Goal: Information Seeking & Learning: Learn about a topic

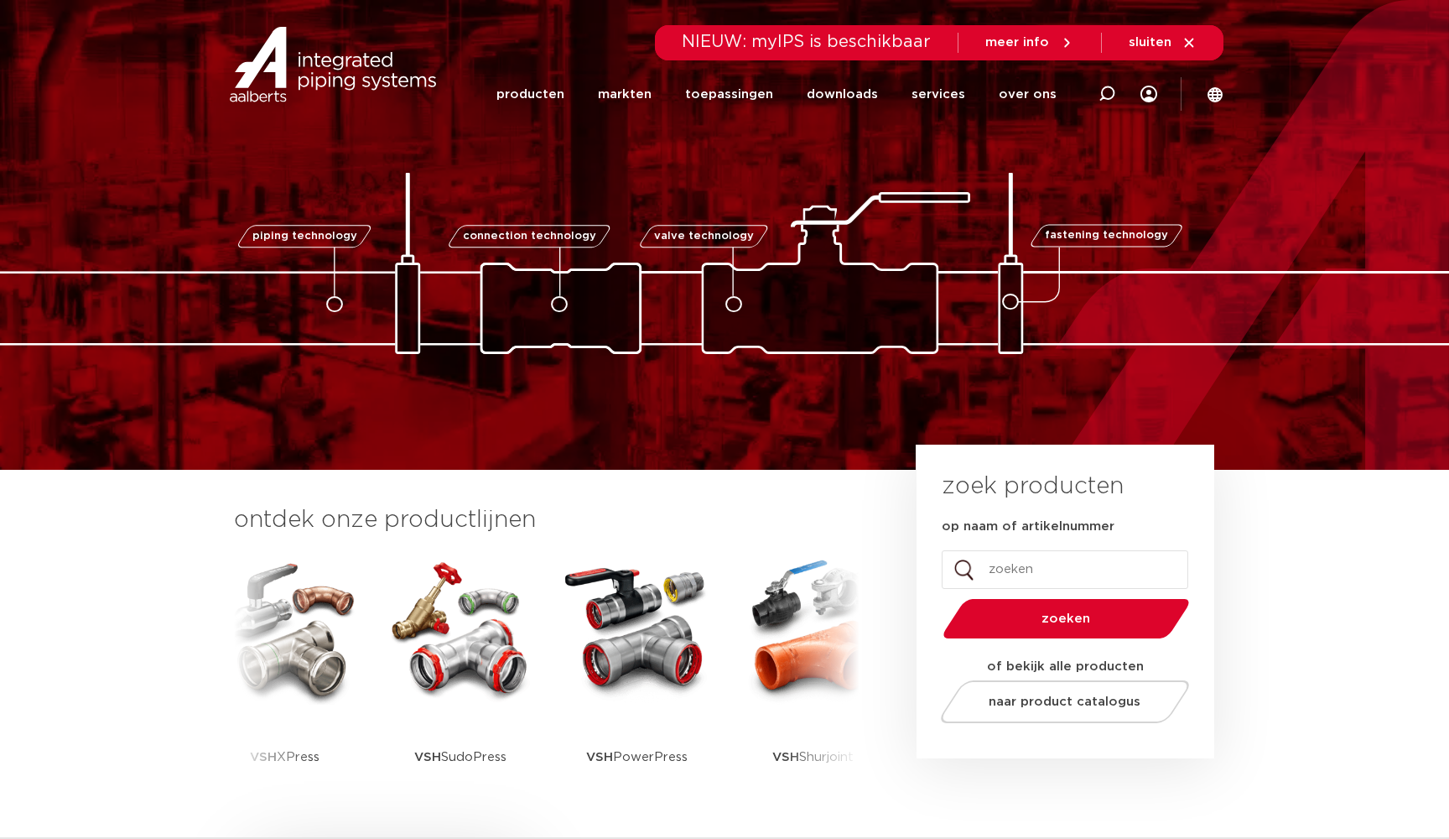
click at [1067, 569] on input "op naam of artikelnummer" at bounding box center [1065, 569] width 247 height 39
type input "ash"
drag, startPoint x: 1067, startPoint y: 569, endPoint x: 1073, endPoint y: 629, distance: 60.7
click at [1073, 629] on button "zoeken" at bounding box center [1067, 618] width 260 height 43
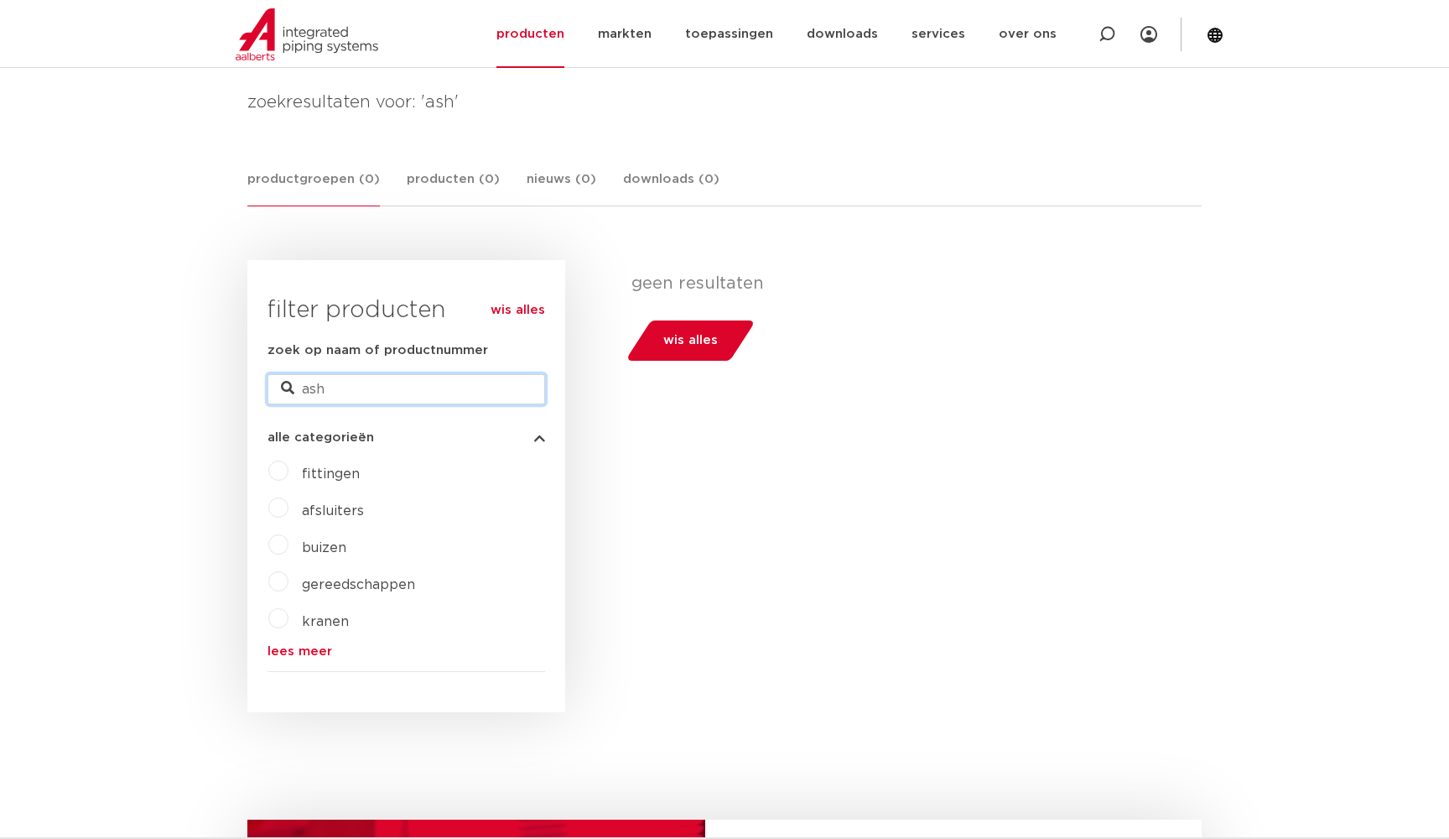
click at [354, 393] on input "ash" at bounding box center [407, 389] width 278 height 30
type input "a"
type input "vsh"
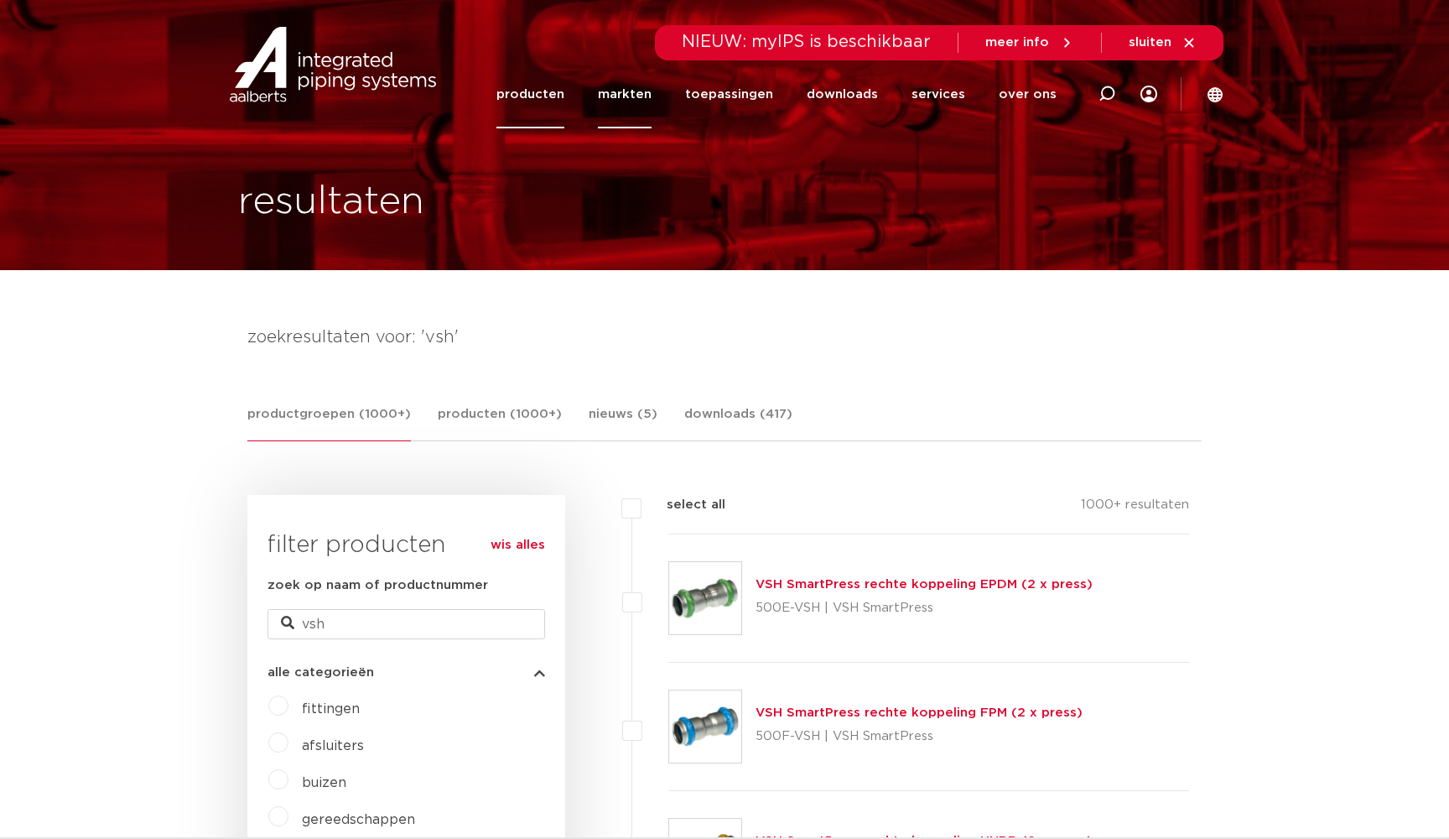
click at [652, 93] on link "markten" at bounding box center [625, 94] width 54 height 68
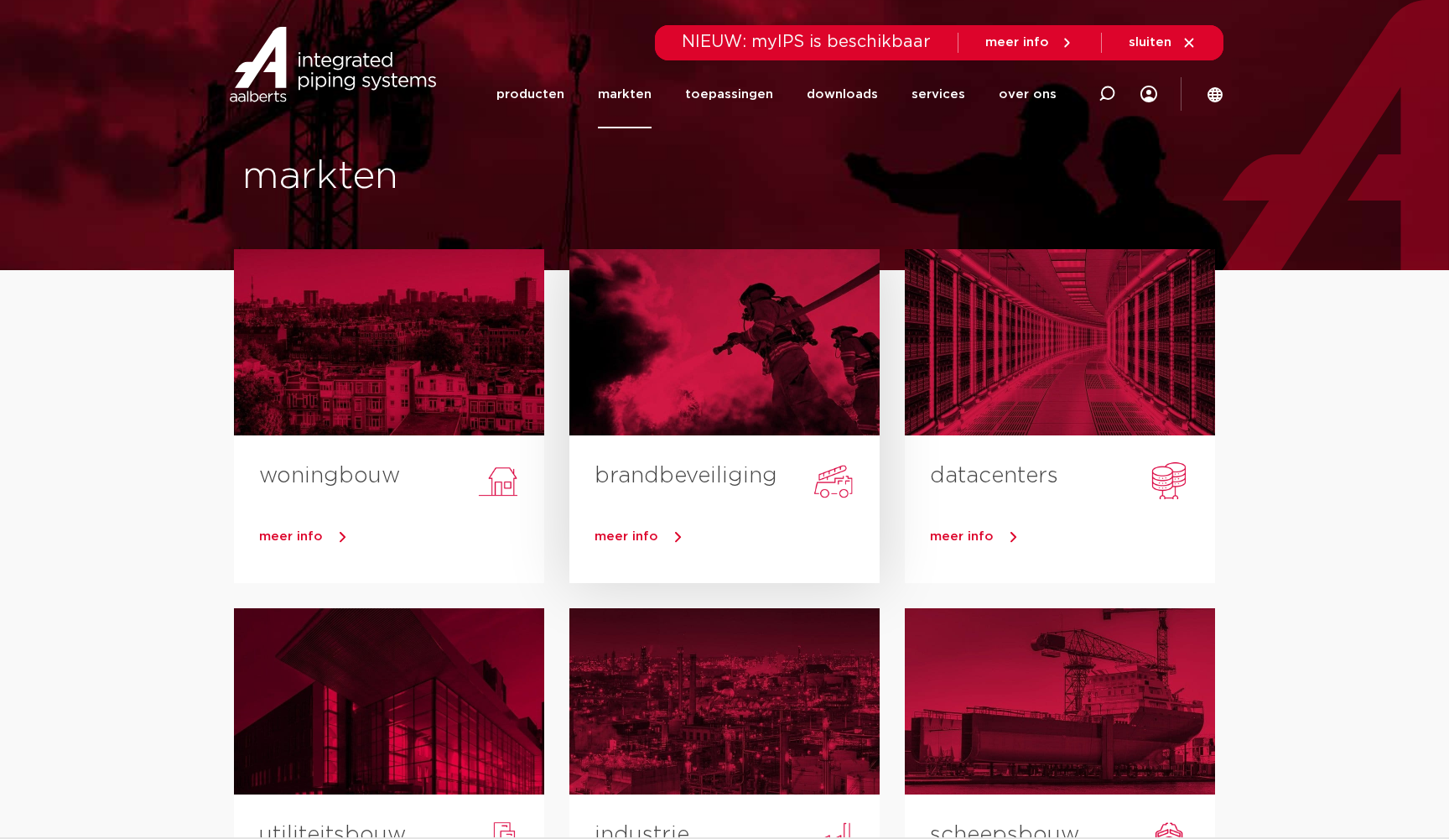
click at [711, 470] on link "brandbeveiliging" at bounding box center [686, 476] width 183 height 22
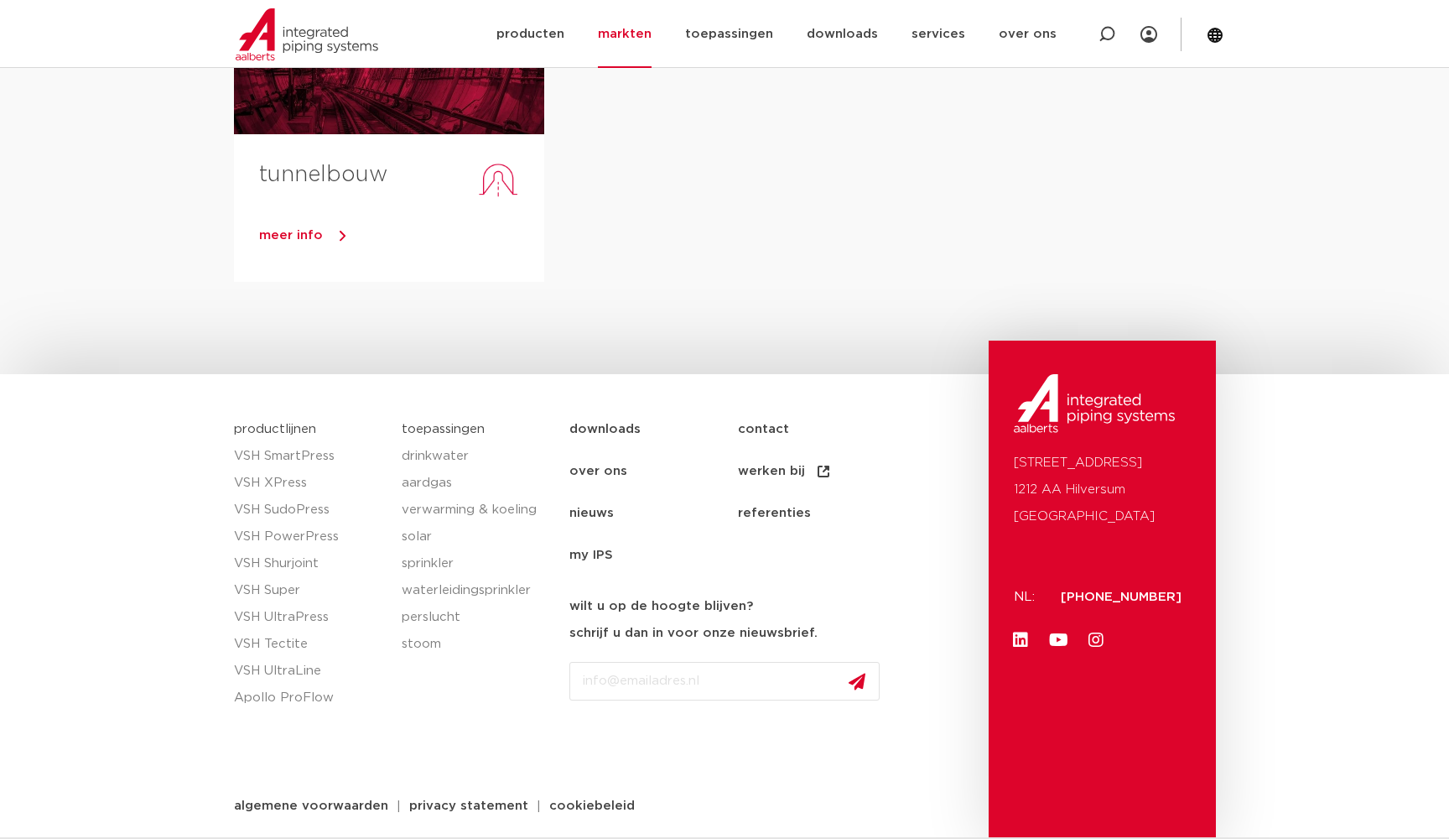
scroll to position [1018, 0]
click at [600, 511] on link "nieuws" at bounding box center [653, 514] width 169 height 42
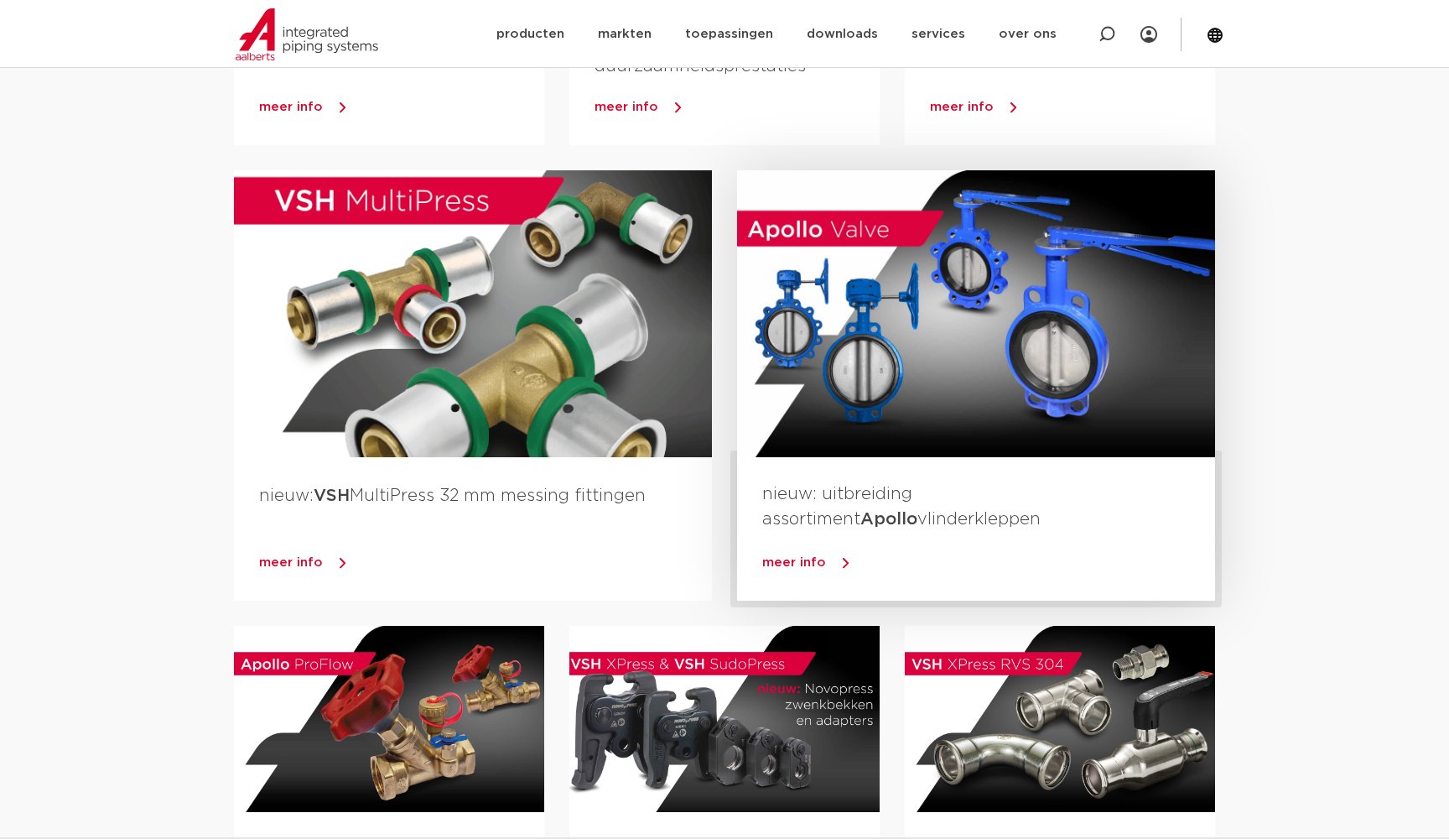
scroll to position [491, 0]
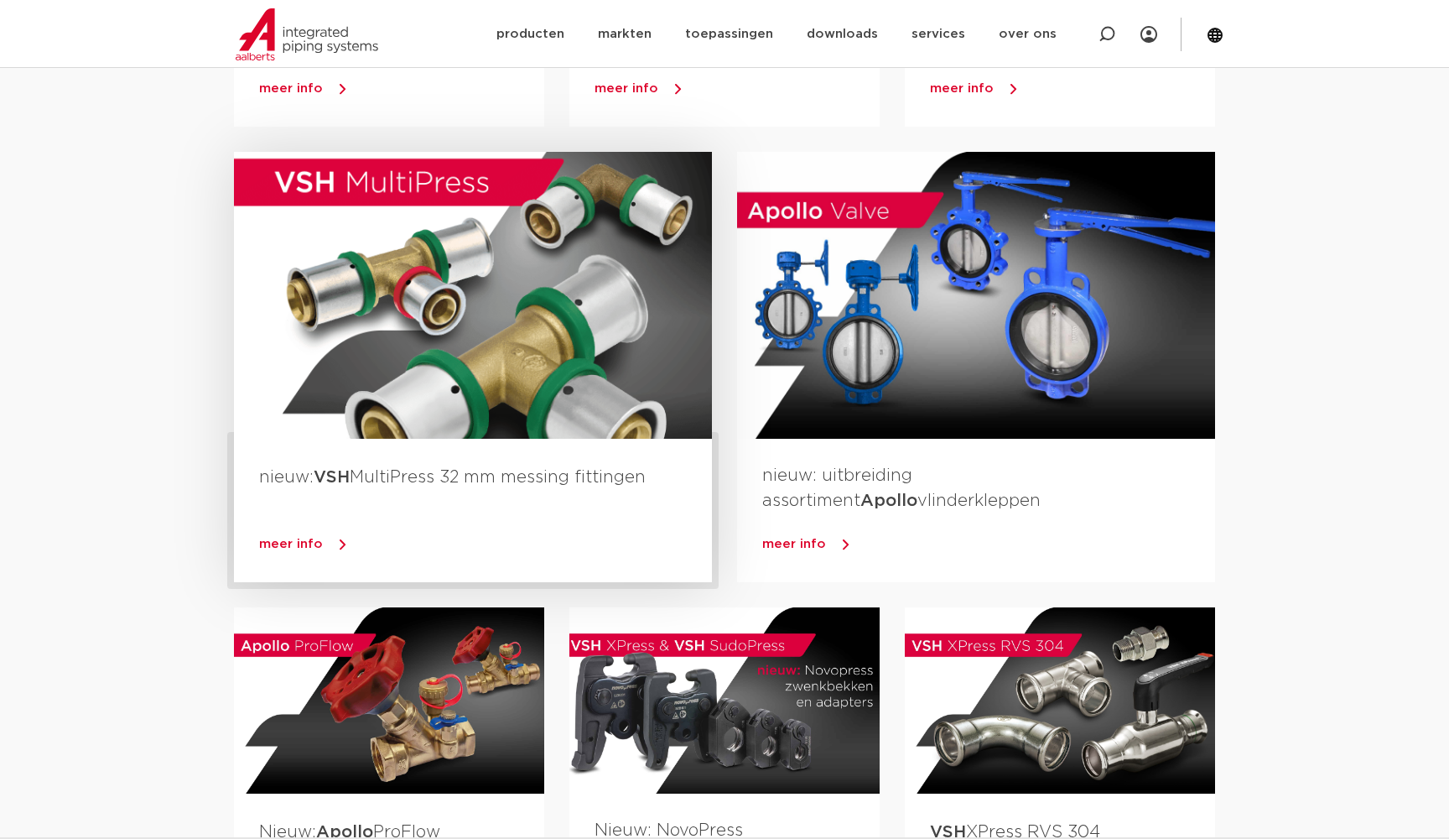
click at [341, 475] on strong "VSH" at bounding box center [332, 477] width 36 height 17
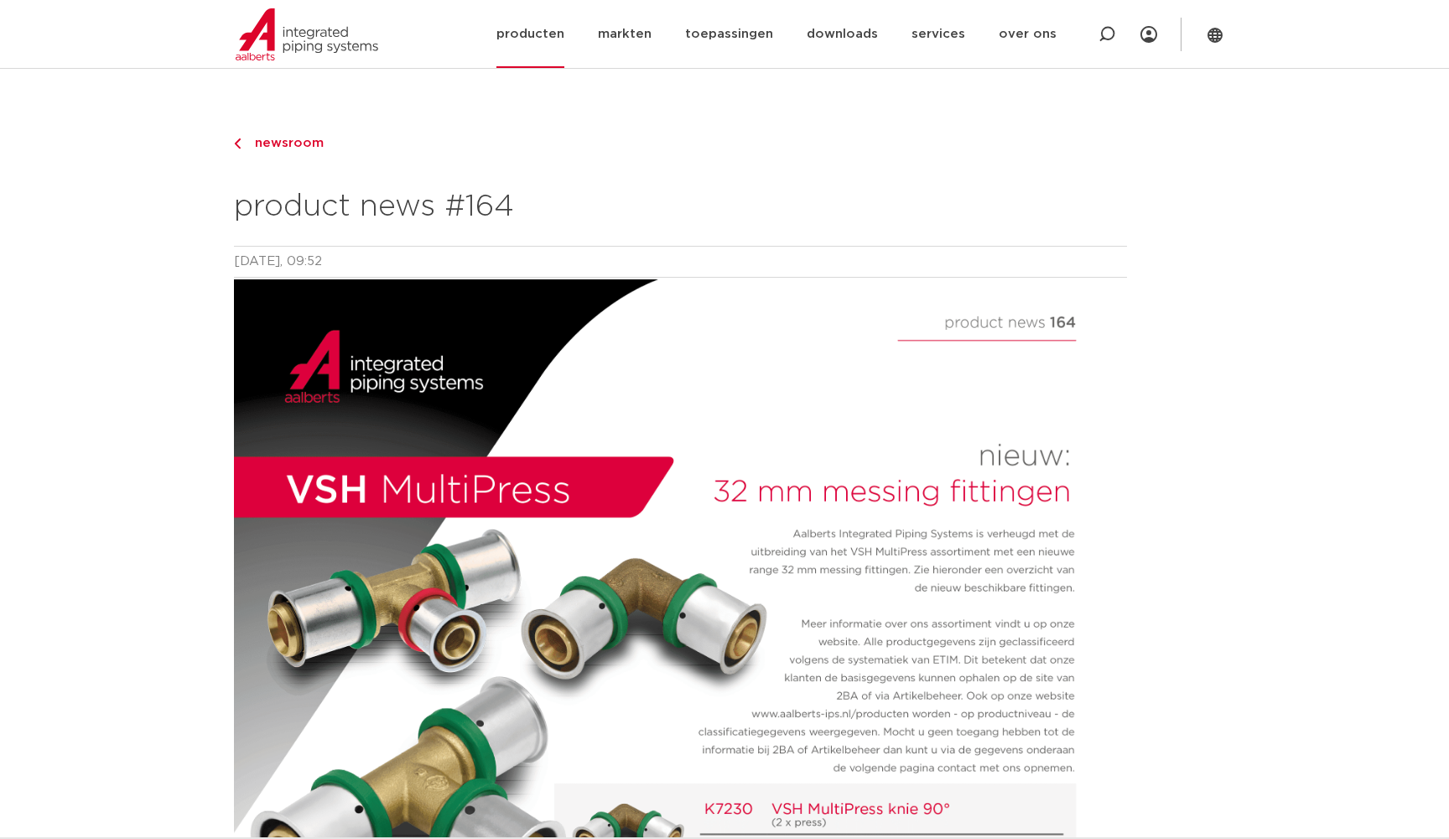
click at [554, 31] on link "producten" at bounding box center [530, 34] width 68 height 68
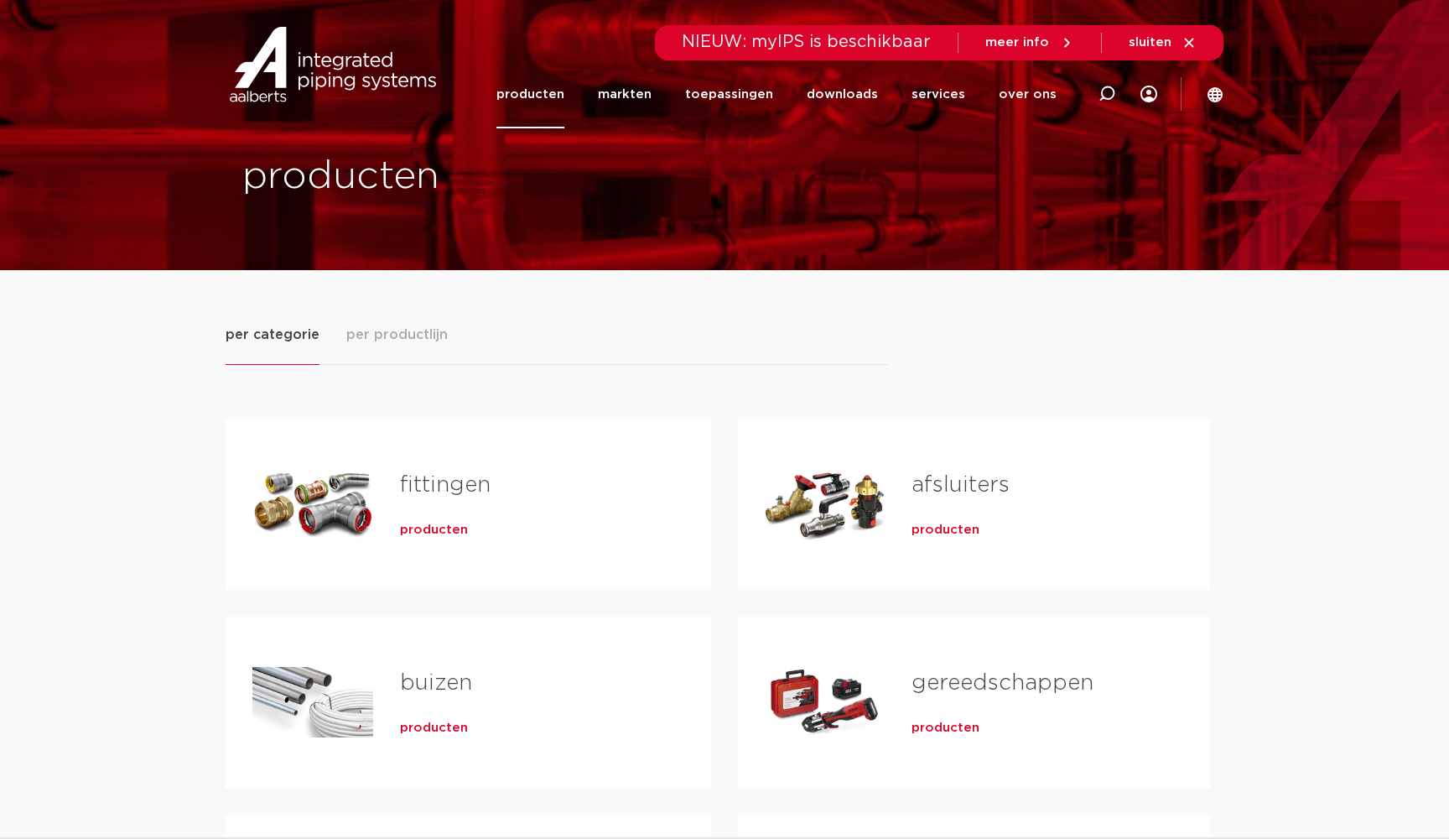
click at [410, 336] on span "per productlijn" at bounding box center [396, 335] width 101 height 20
